Goal: Task Accomplishment & Management: Manage account settings

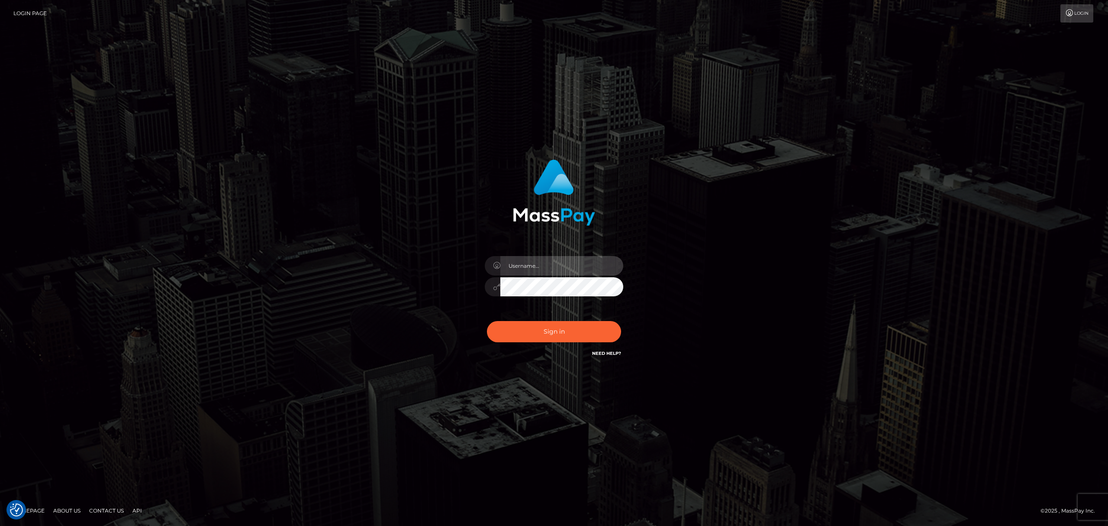
click at [554, 270] on input "text" at bounding box center [562, 265] width 123 height 19
type input "[PERSON_NAME]"
click at [538, 340] on button "Sign in" at bounding box center [554, 331] width 134 height 21
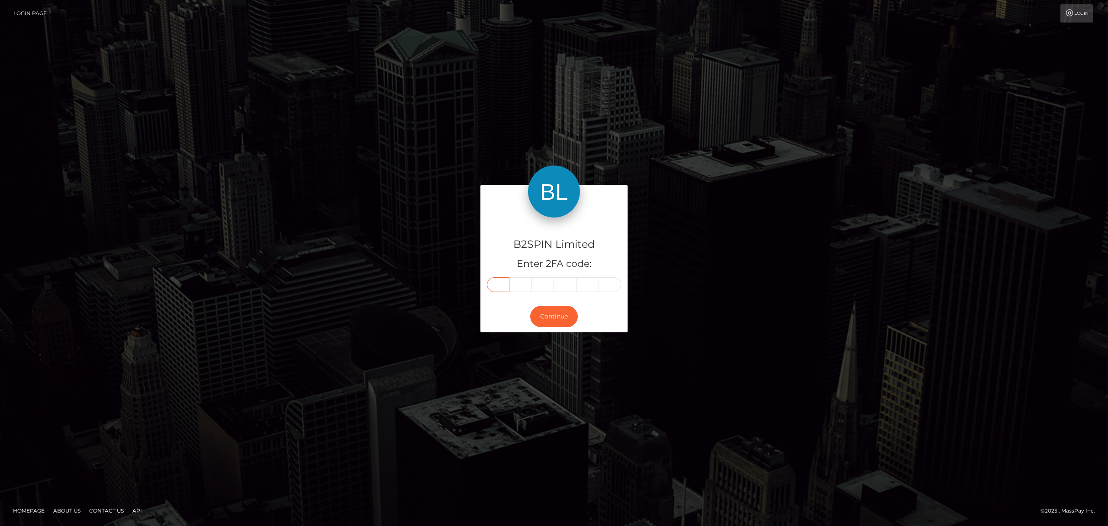
click at [496, 286] on input "text" at bounding box center [498, 284] width 23 height 15
paste input "1"
type input "1"
type input "5"
type input "0"
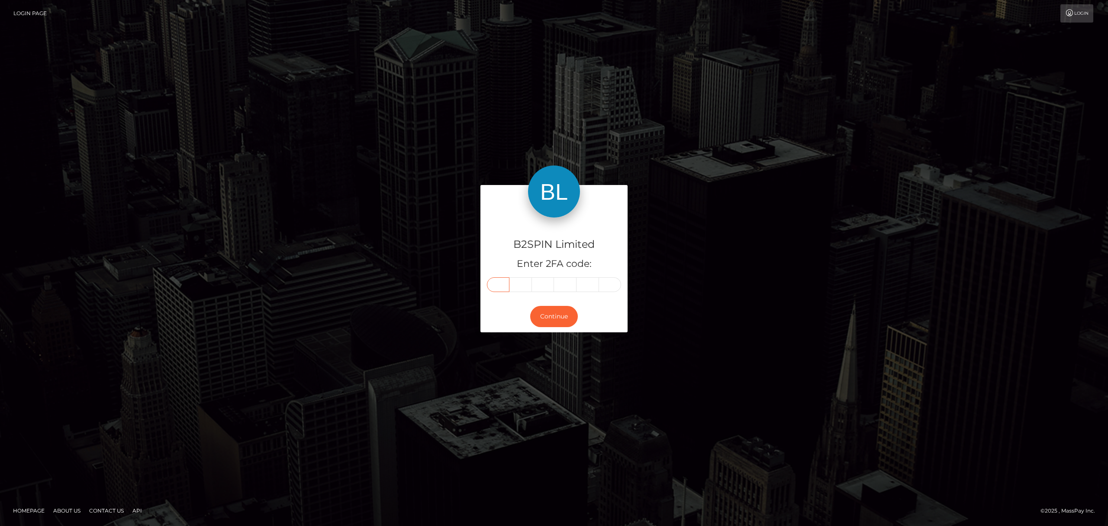
type input "7"
type input "5"
type input "0"
click at [556, 312] on button "Continue" at bounding box center [554, 316] width 48 height 21
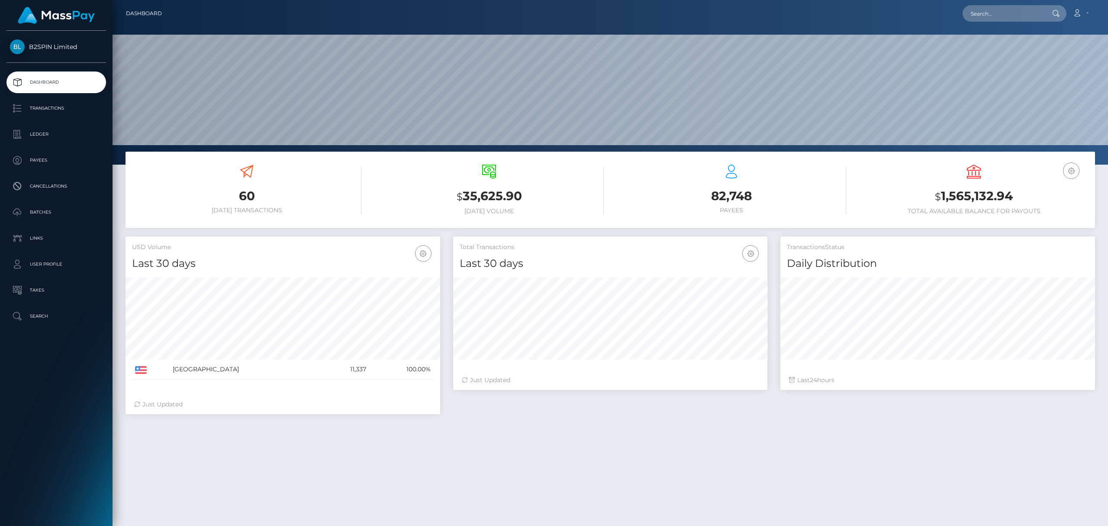
scroll to position [153, 314]
drag, startPoint x: 1015, startPoint y: 196, endPoint x: 621, endPoint y: 251, distance: 398.3
click at [942, 194] on h3 "$ 1,565,132.94" at bounding box center [973, 196] width 229 height 18
copy h3 "1,565,132.94"
